Goal: Check status: Check status

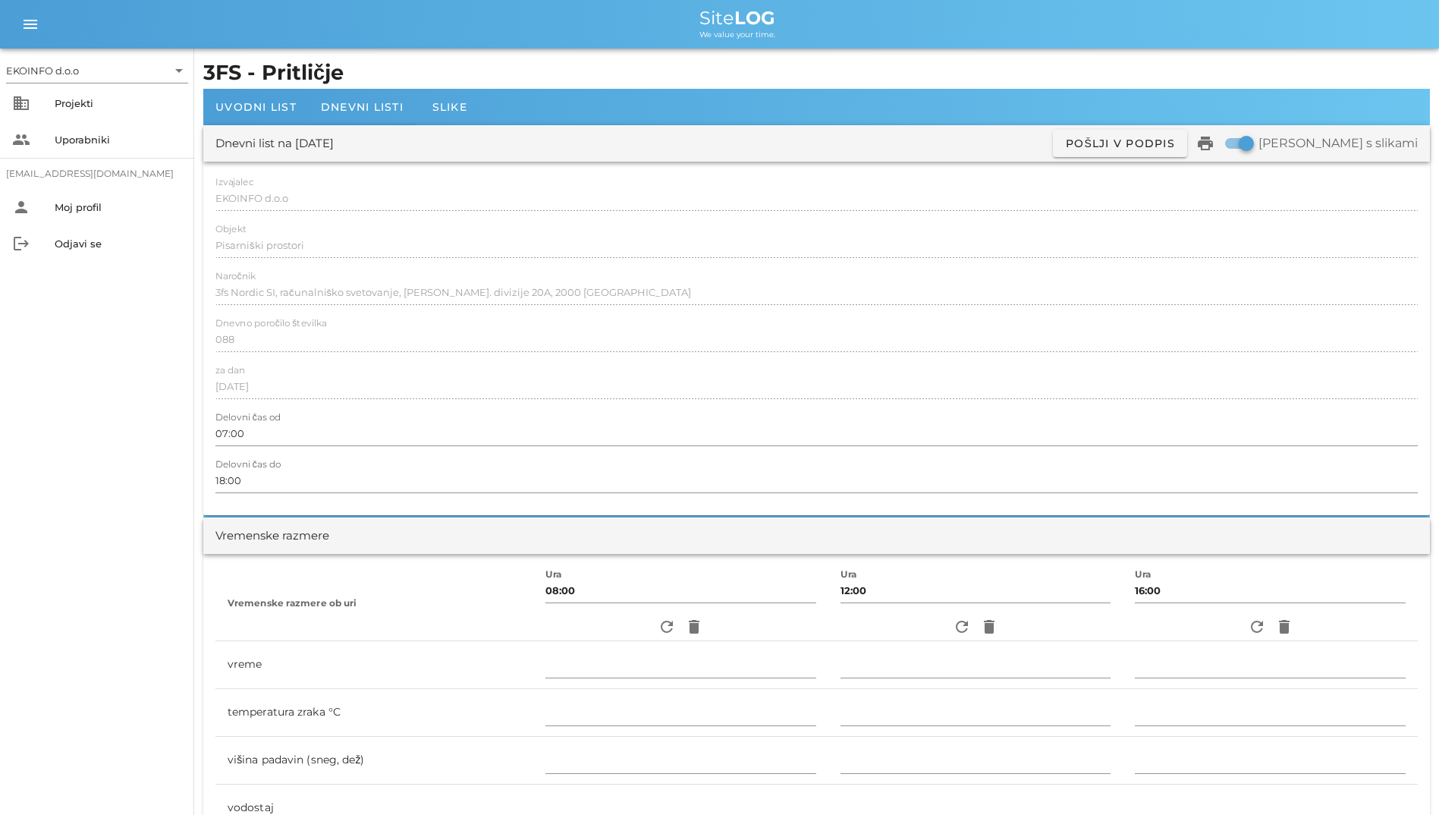
scroll to position [455, 0]
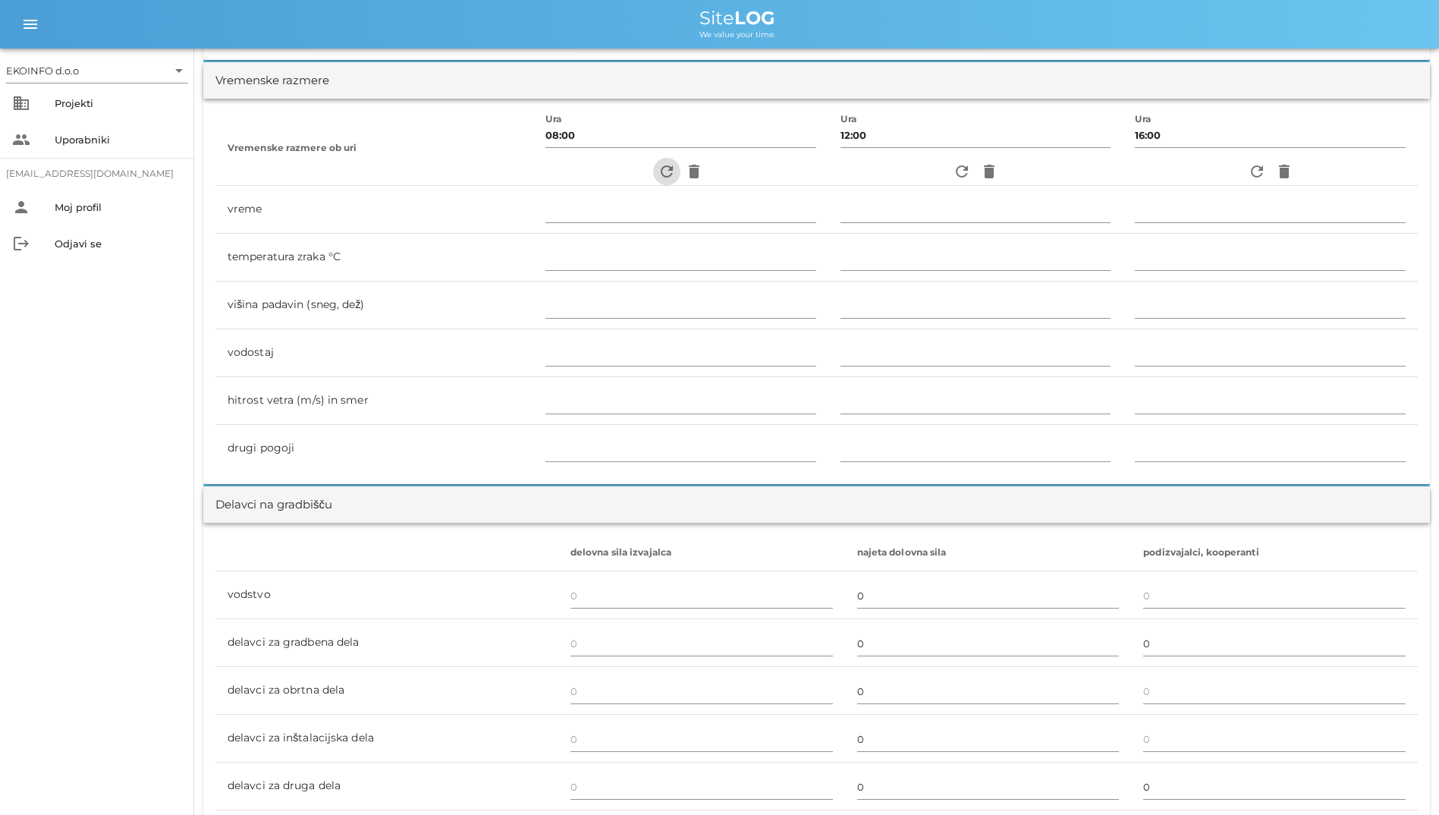
click at [658, 167] on icon "refresh" at bounding box center [667, 171] width 18 height 18
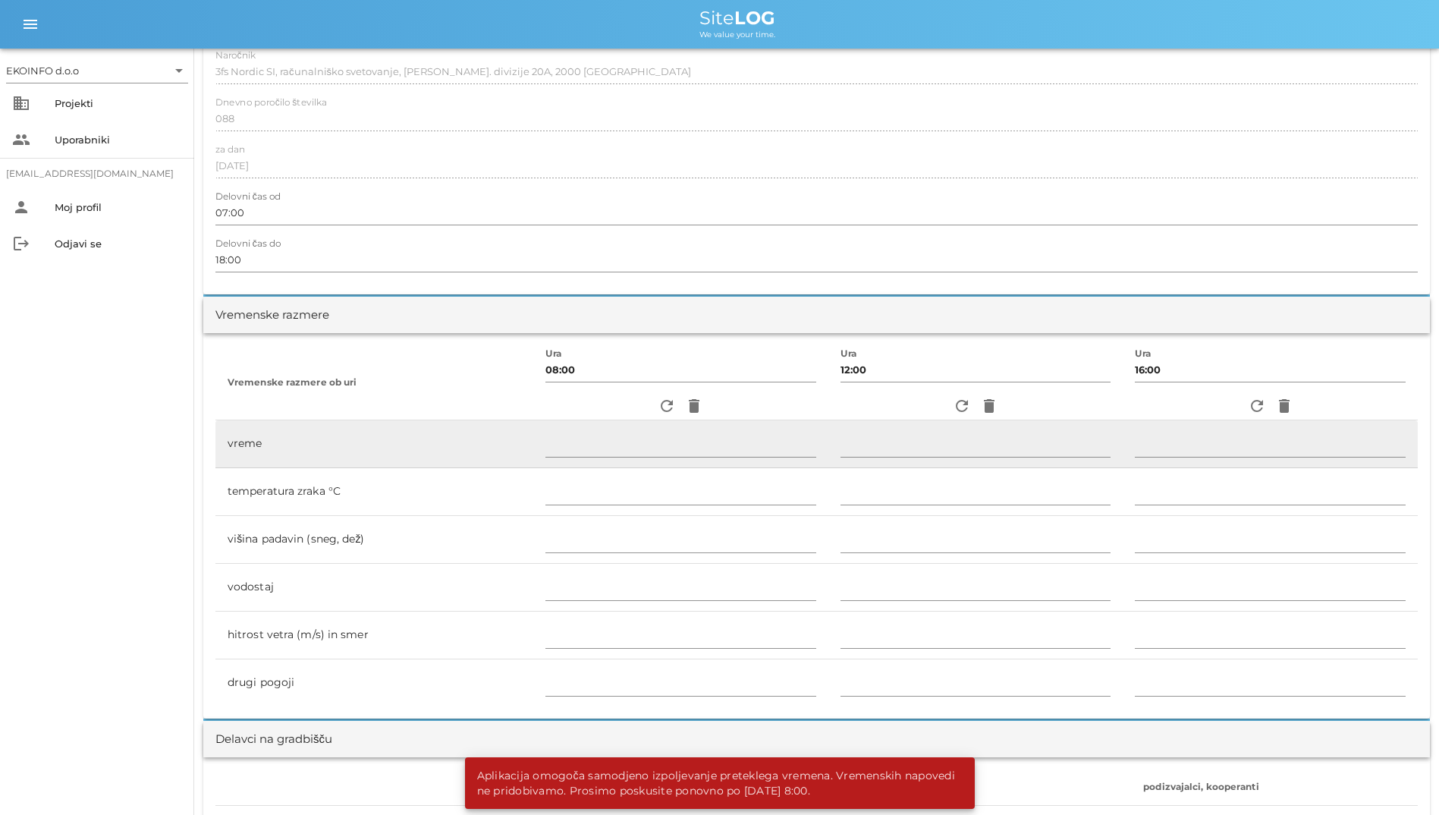
scroll to position [0, 0]
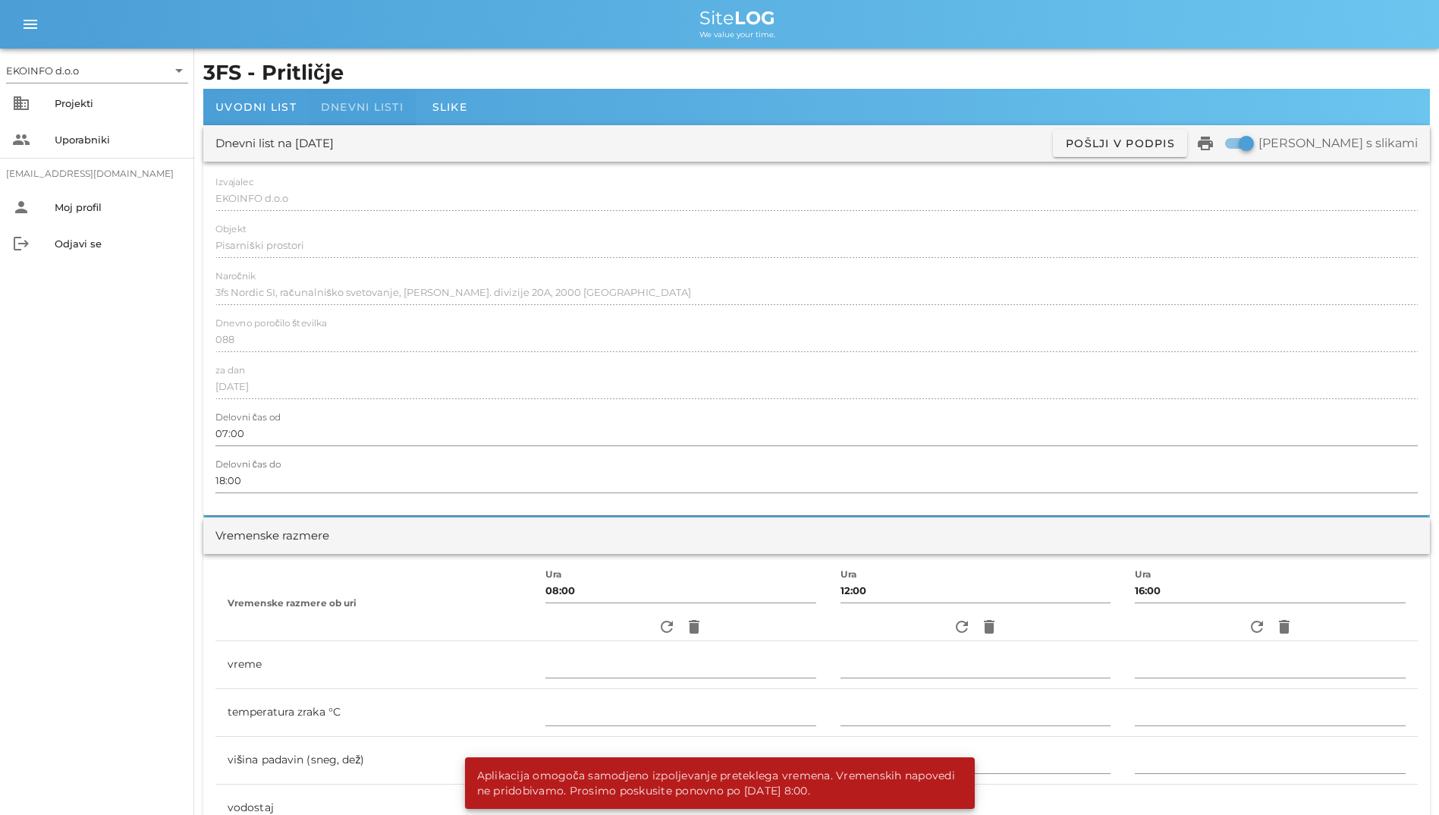
click at [365, 101] on span "Dnevni listi" at bounding box center [362, 107] width 83 height 14
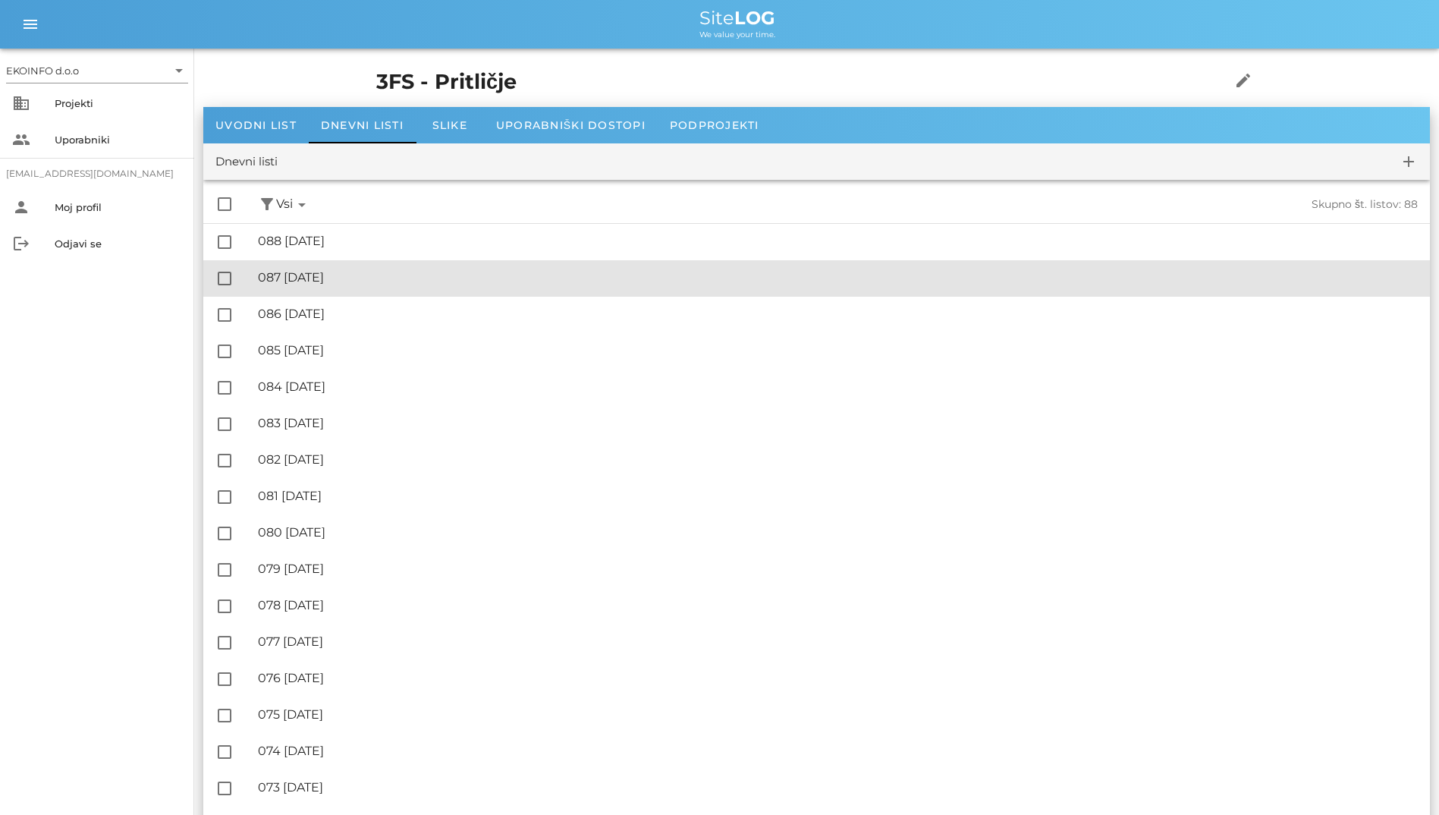
click at [360, 266] on div "🔏 087 [DATE] ✓ Podpisal: Nadzornik ✓ Podpisal: Sestavljalec ✓ Podpisal: Odgovor…" at bounding box center [838, 278] width 1160 height 34
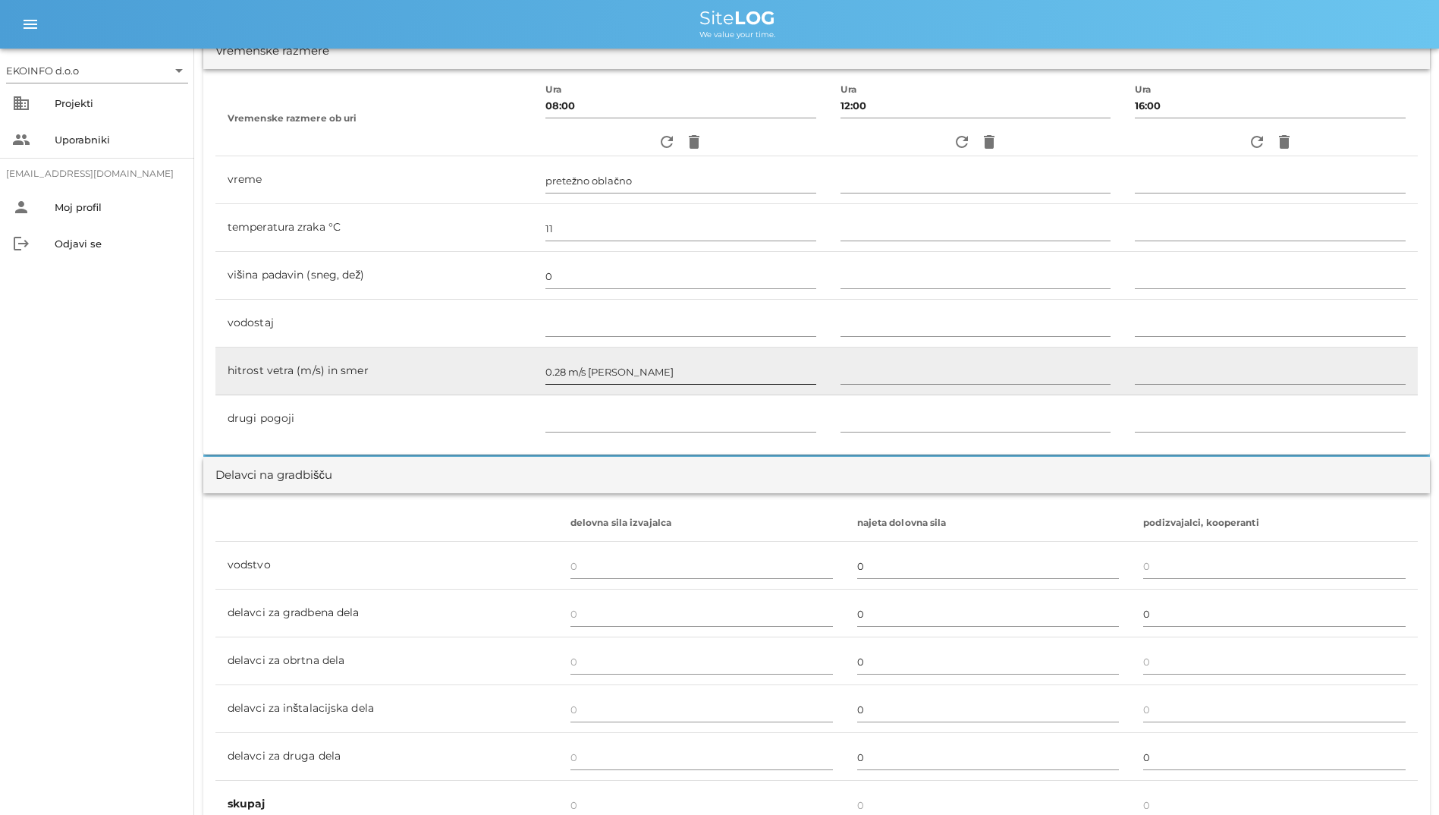
scroll to position [531, 0]
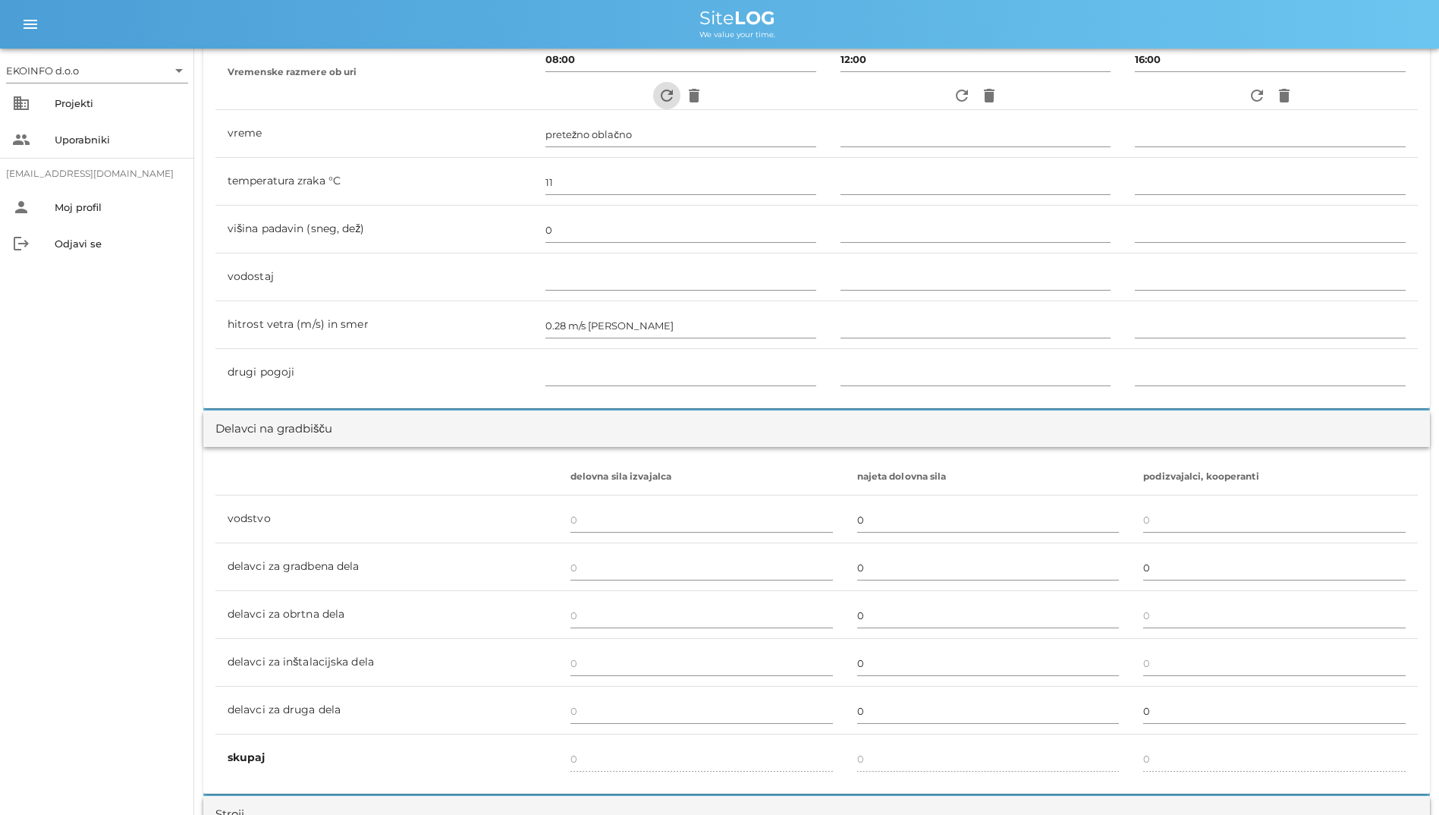
click at [658, 99] on icon "refresh" at bounding box center [667, 95] width 18 height 18
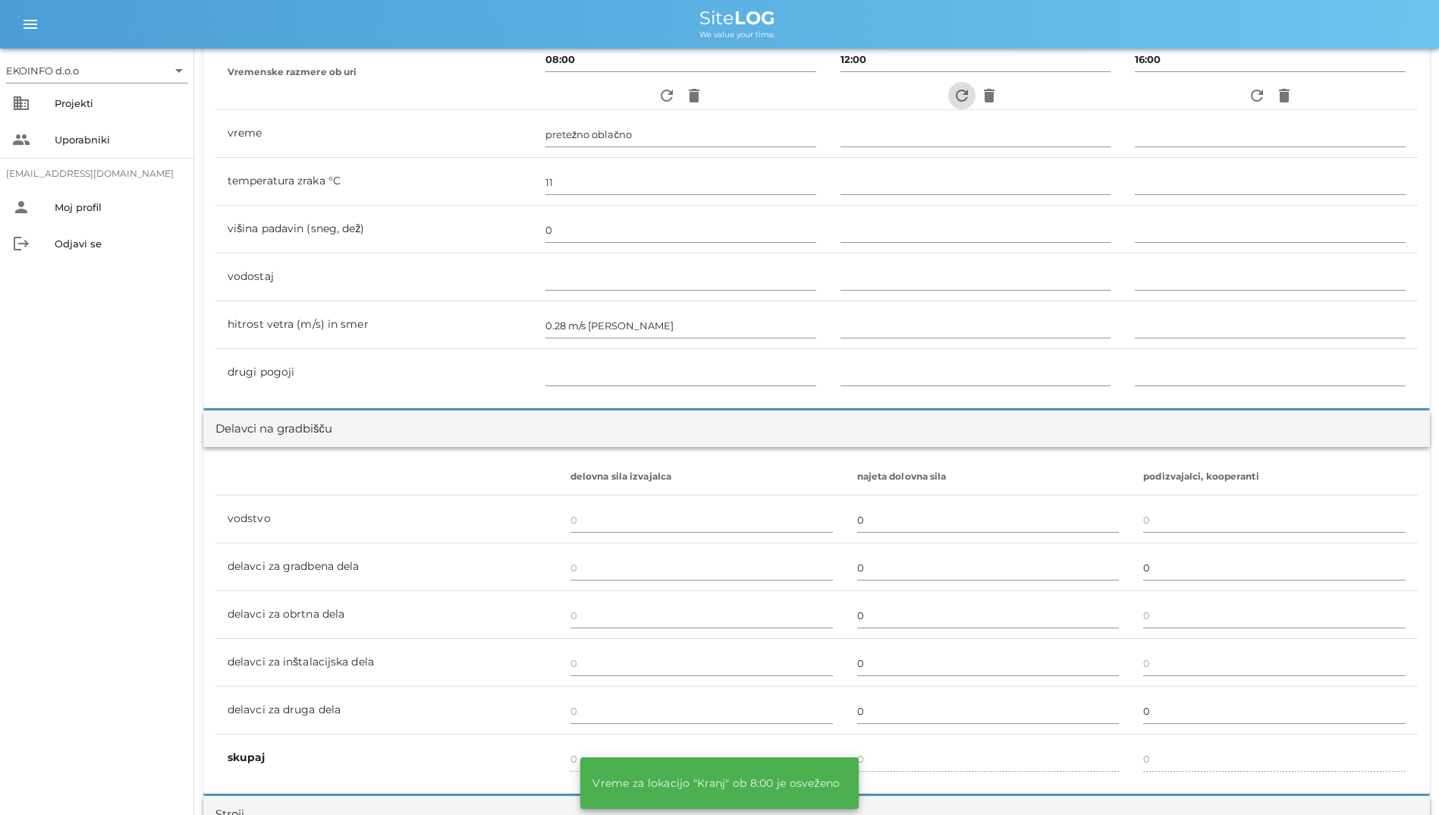
click at [953, 104] on icon "refresh" at bounding box center [962, 95] width 18 height 18
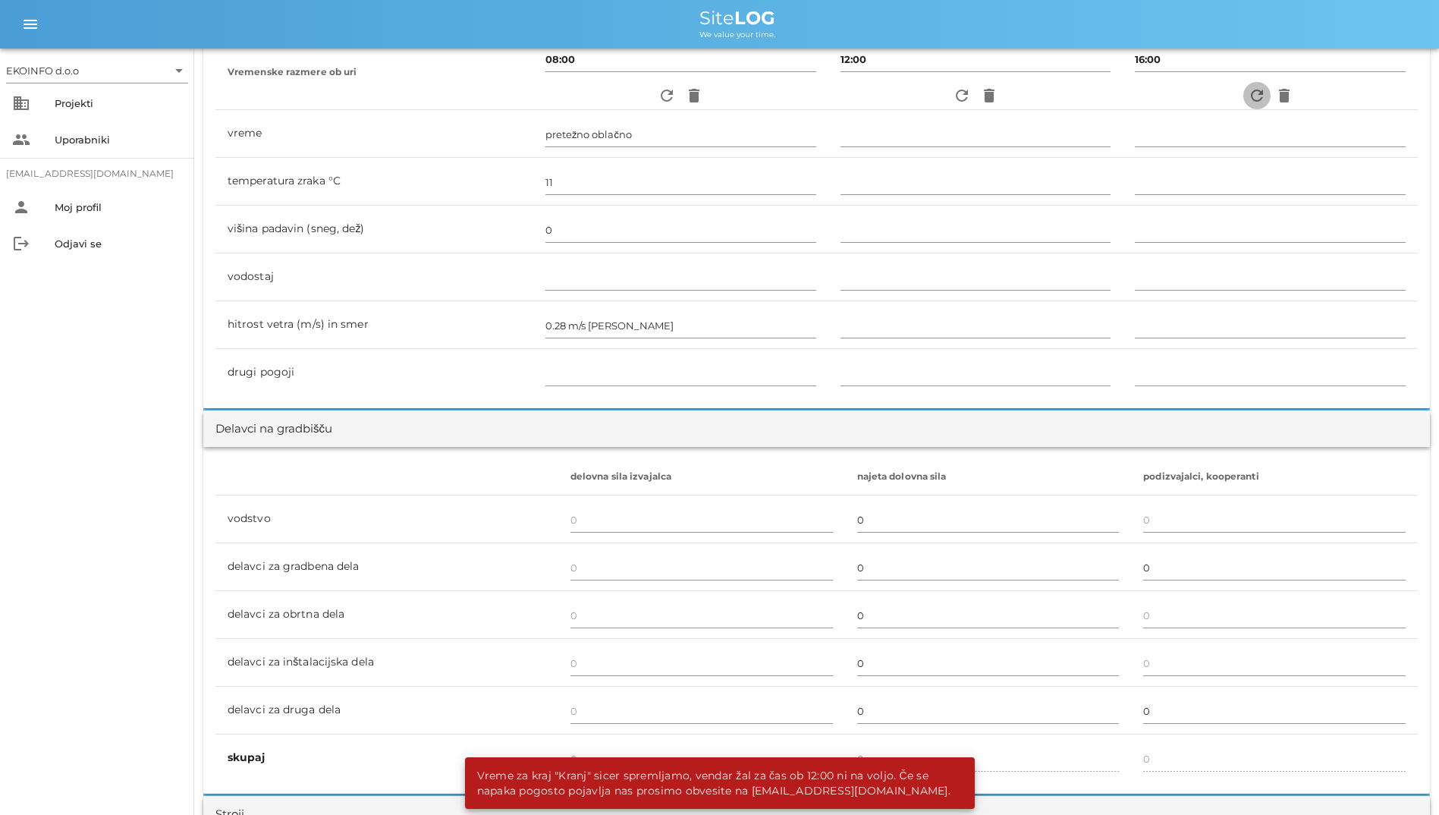
click at [1243, 86] on span "refresh" at bounding box center [1256, 95] width 27 height 18
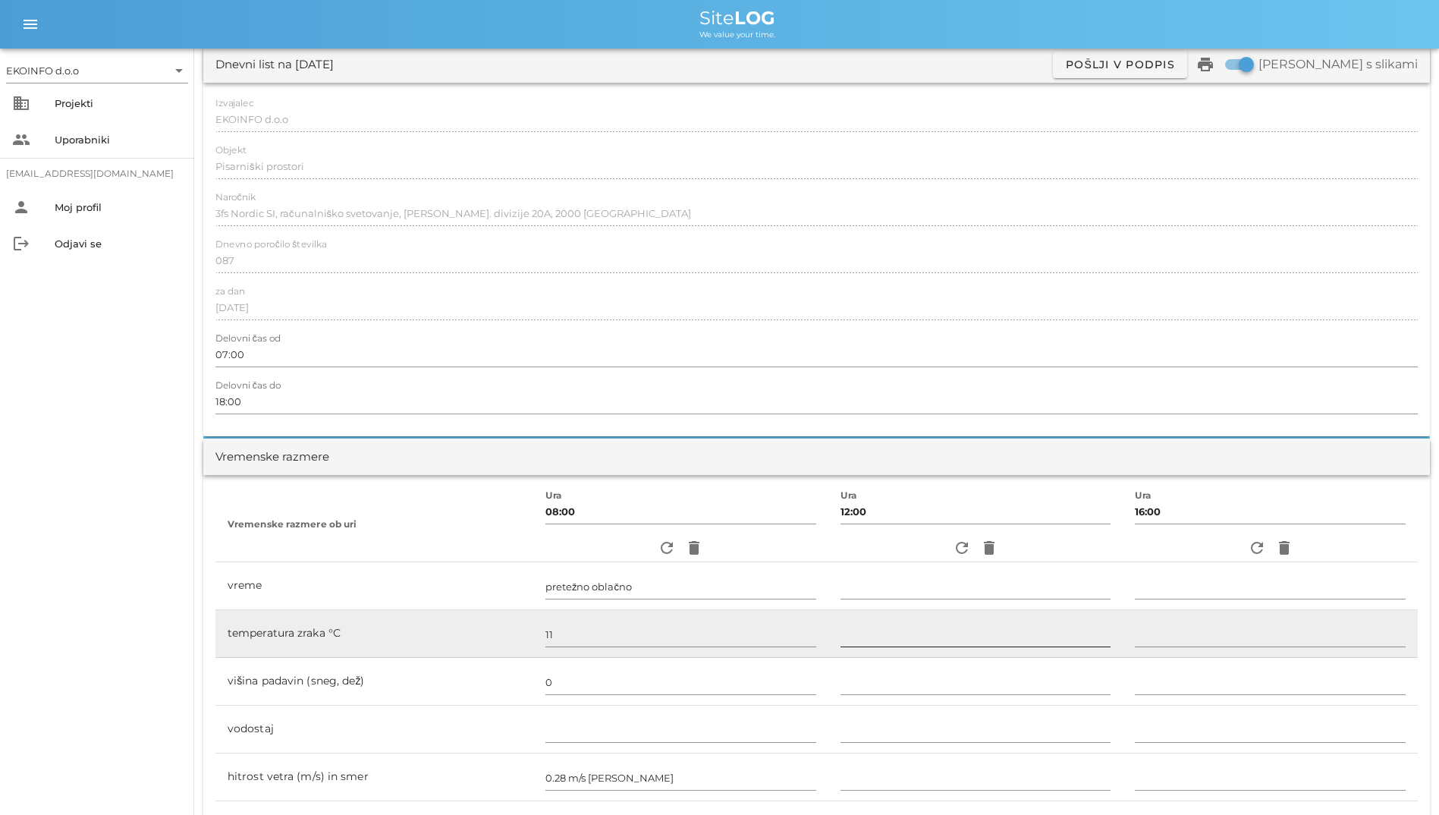
scroll to position [152, 0]
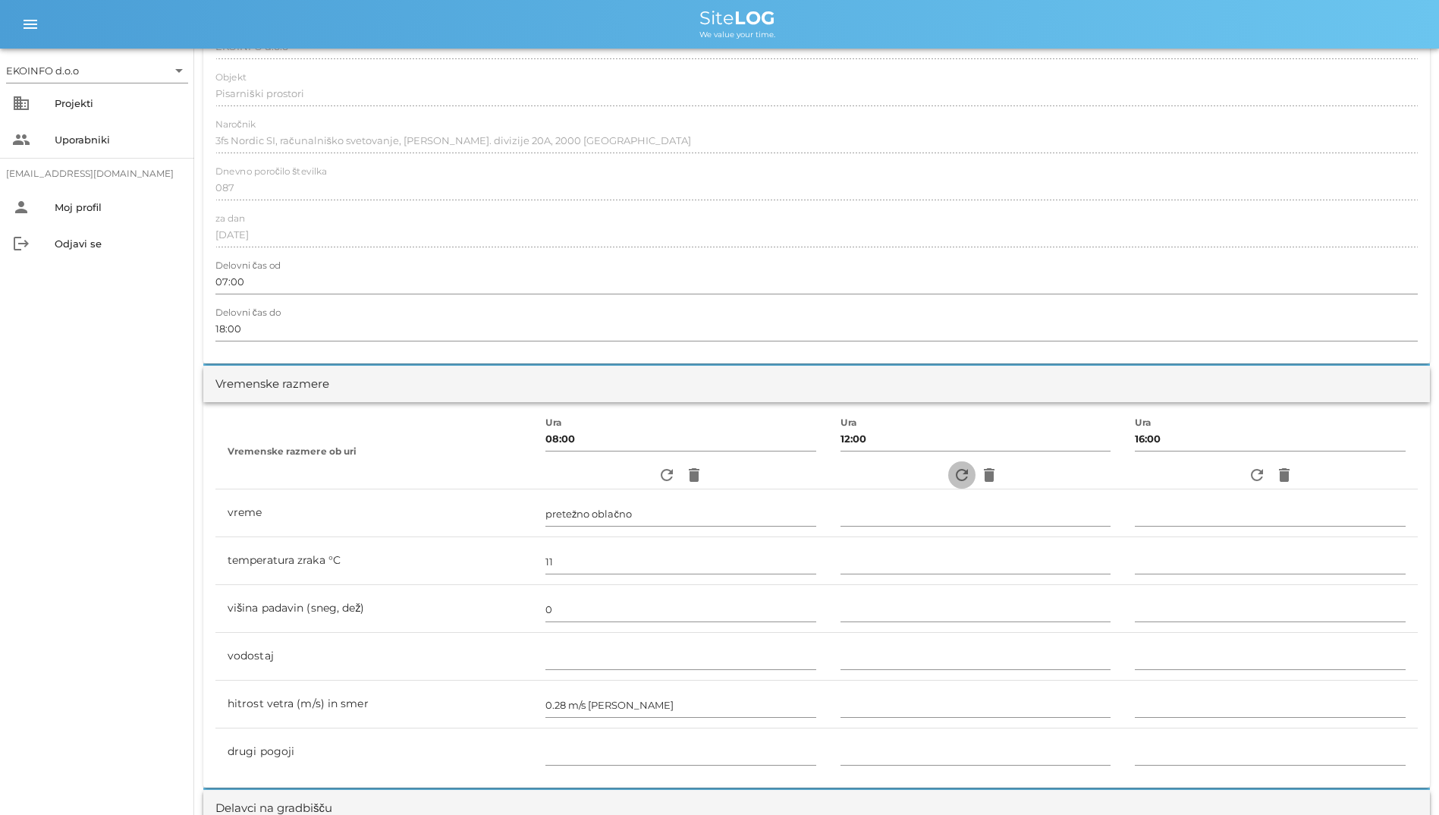
click at [963, 472] on icon "refresh" at bounding box center [962, 475] width 18 height 18
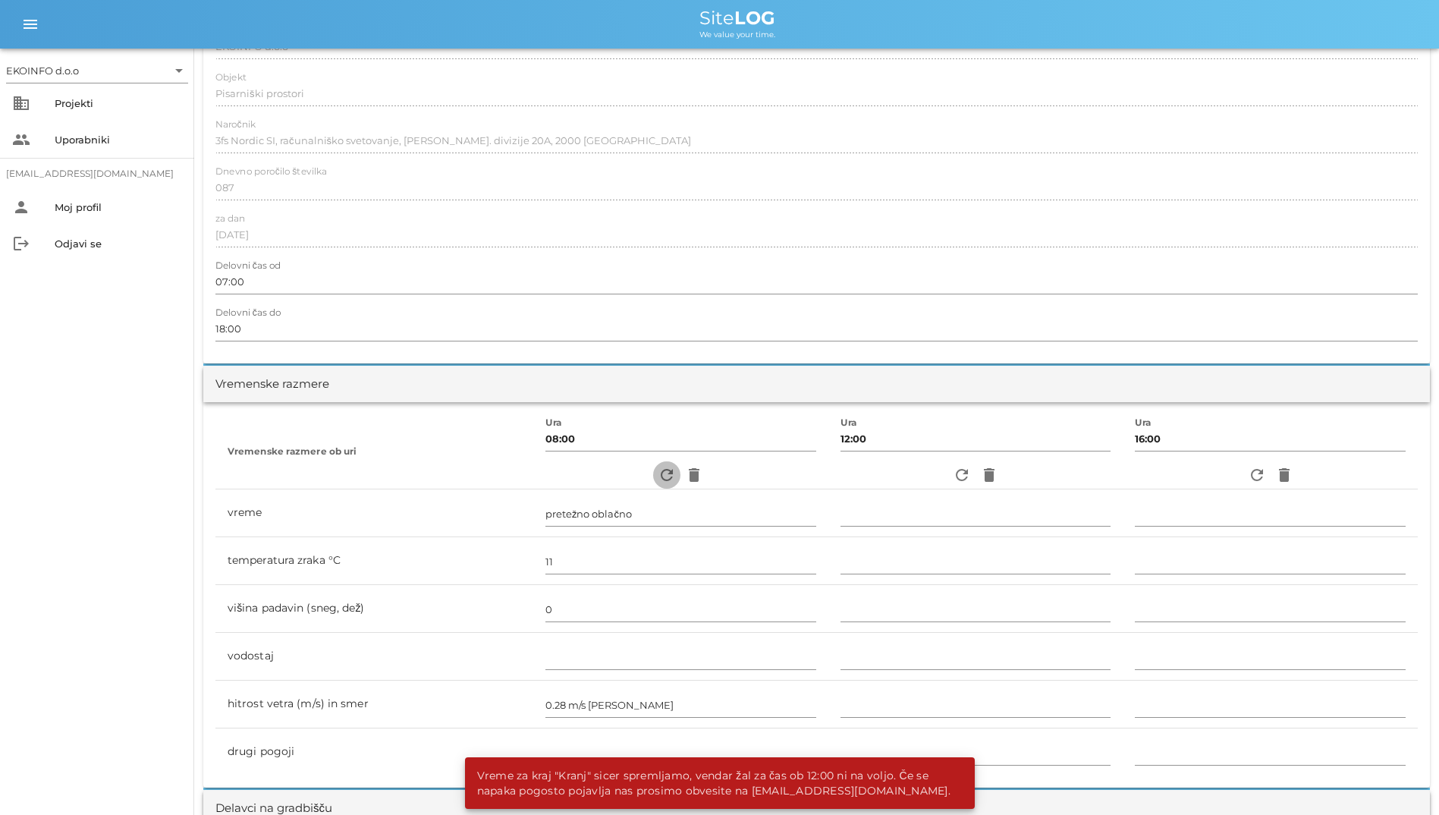
click at [653, 464] on button "refresh" at bounding box center [666, 474] width 27 height 27
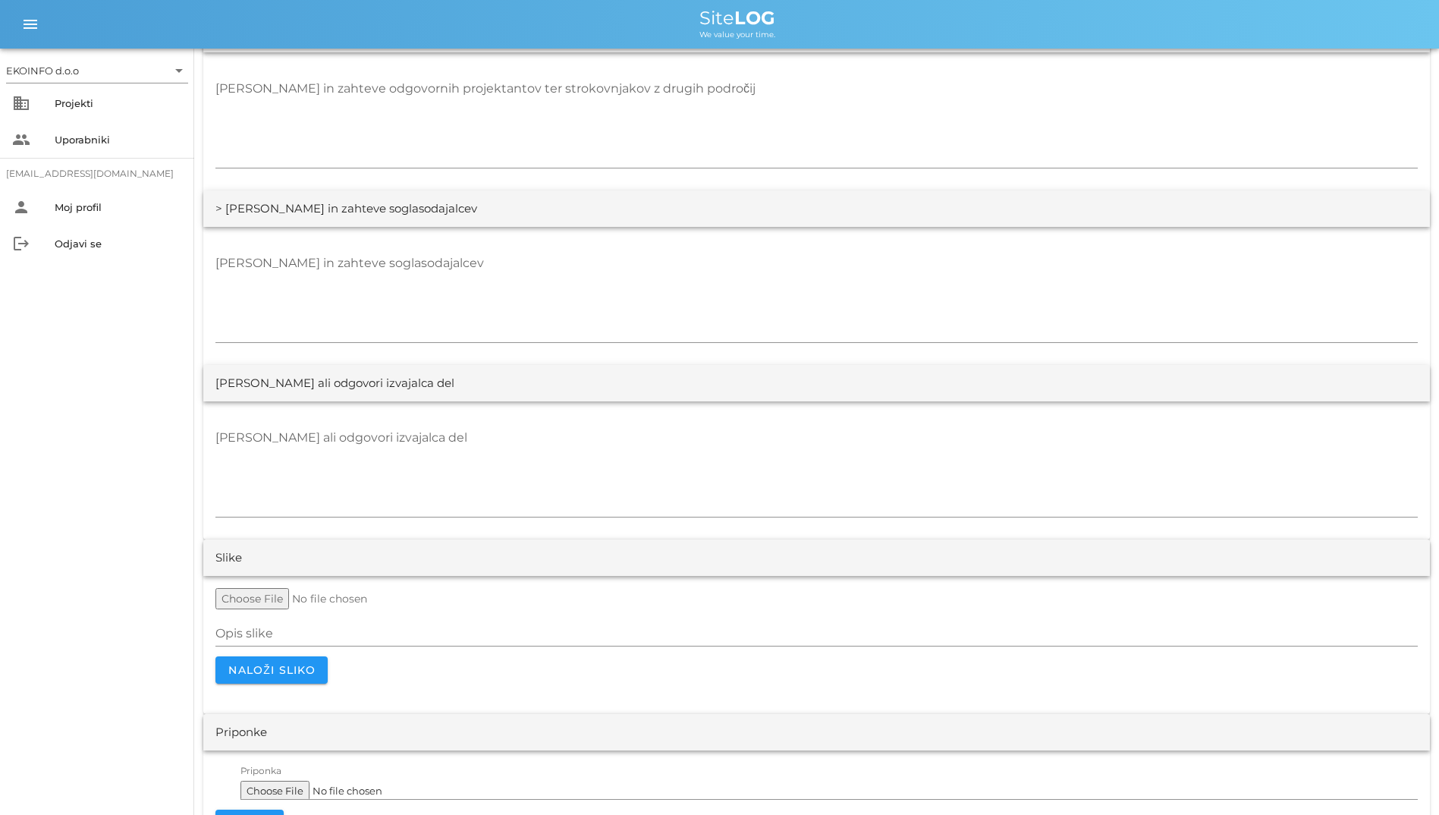
scroll to position [2676, 0]
